Goal: Find specific page/section: Find specific page/section

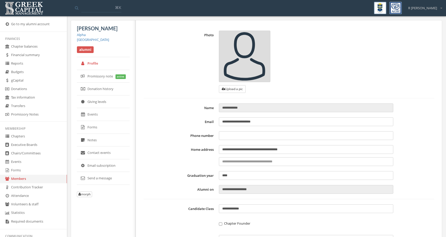
type input "**********"
click at [35, 71] on link "Budgets" at bounding box center [33, 72] width 67 height 8
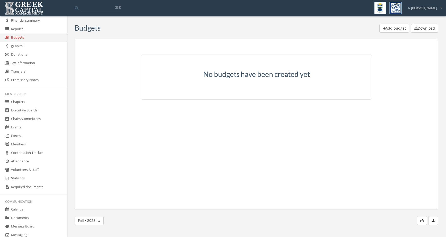
scroll to position [36, 0]
click at [39, 101] on link "Chapters" at bounding box center [33, 100] width 67 height 8
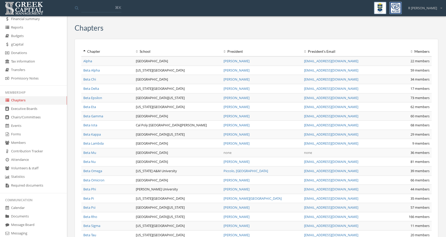
click at [90, 61] on link "Alpha" at bounding box center [87, 61] width 9 height 5
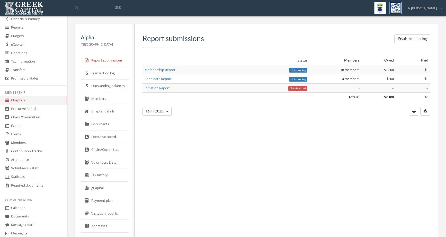
click at [119, 100] on link "Members" at bounding box center [105, 98] width 48 height 13
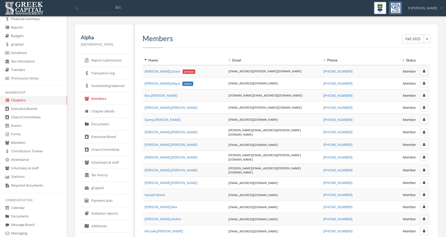
click at [424, 86] on button "button" at bounding box center [424, 83] width 8 height 8
